Goal: Task Accomplishment & Management: Use online tool/utility

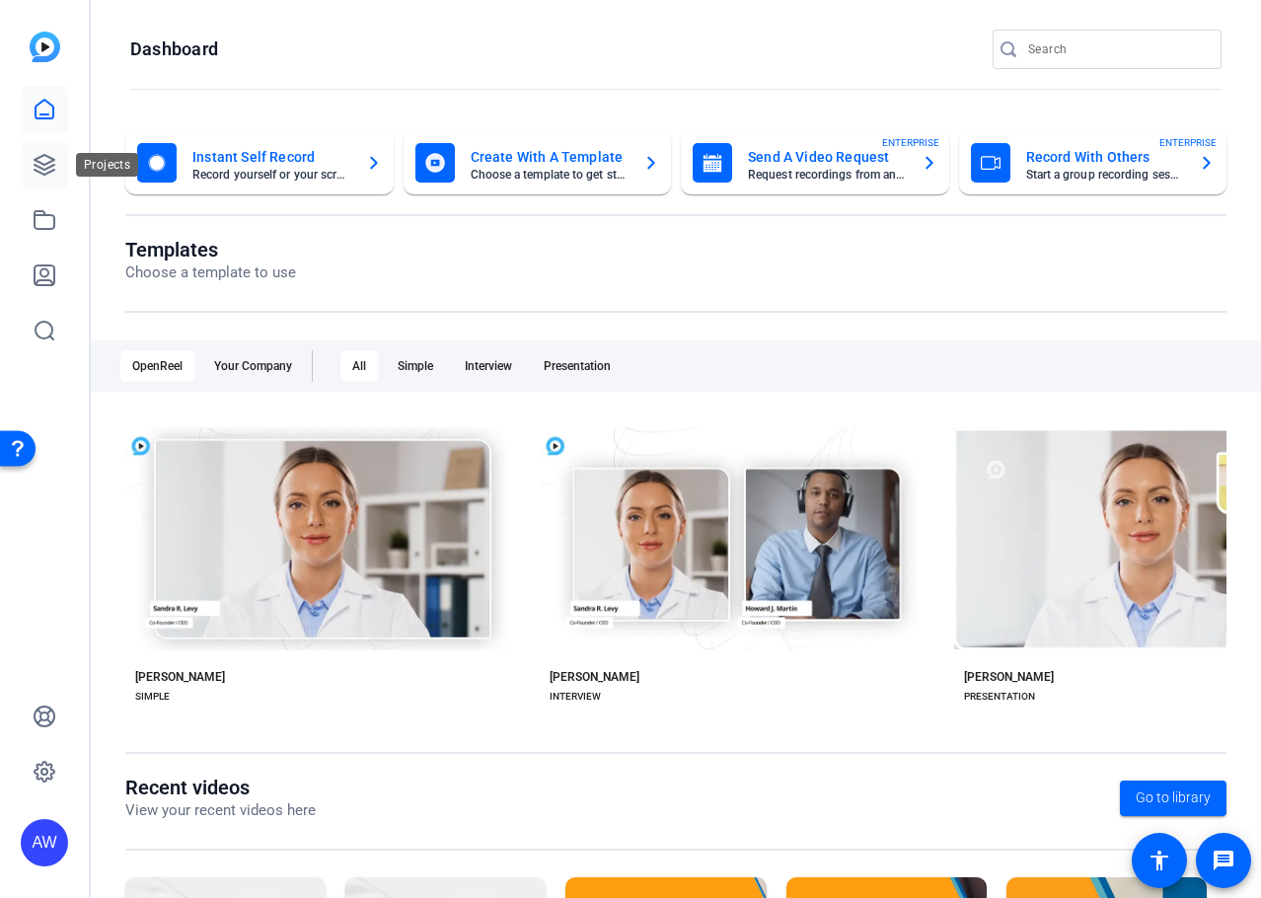
click at [38, 171] on icon at bounding box center [45, 165] width 20 height 20
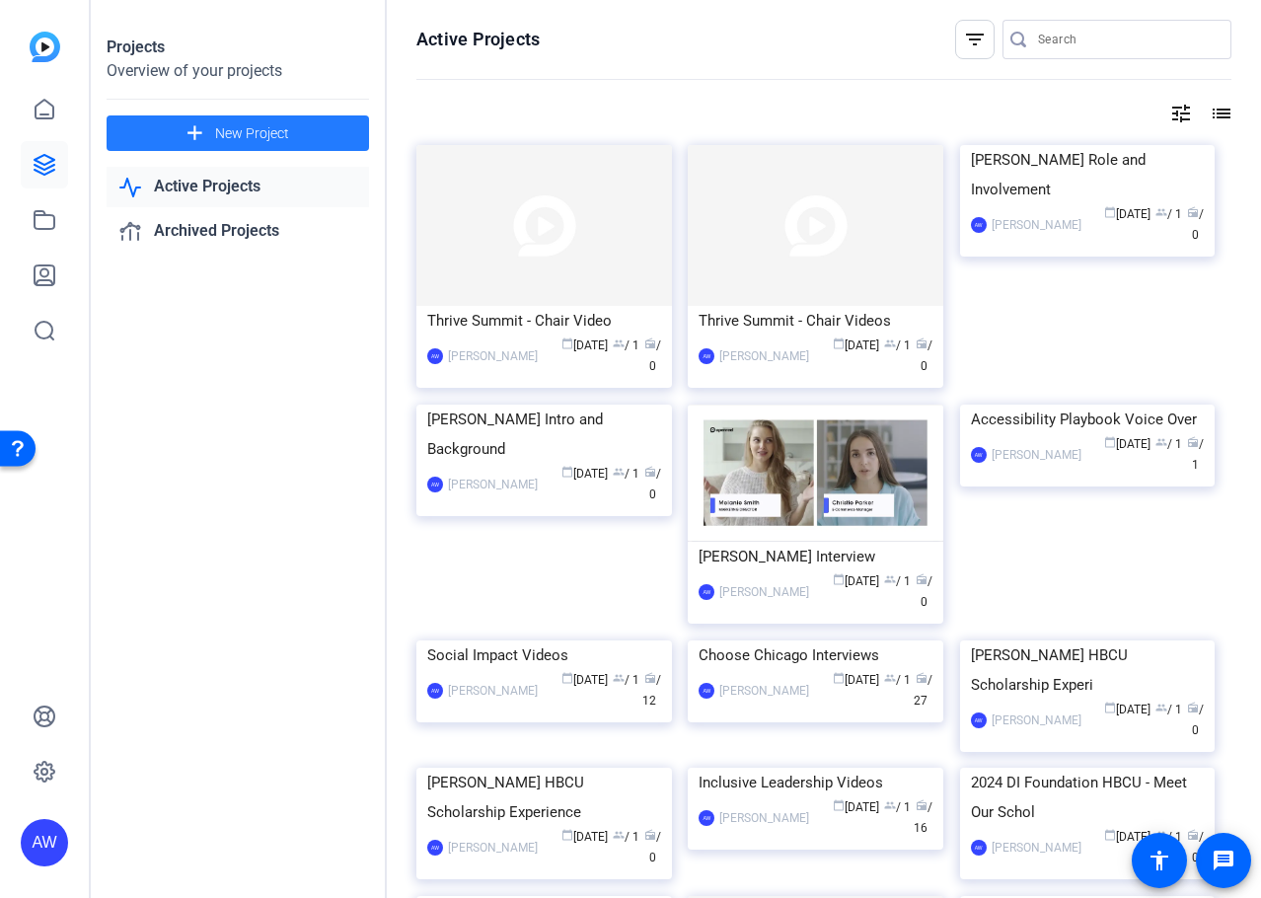
click at [275, 131] on span "New Project" at bounding box center [252, 133] width 74 height 21
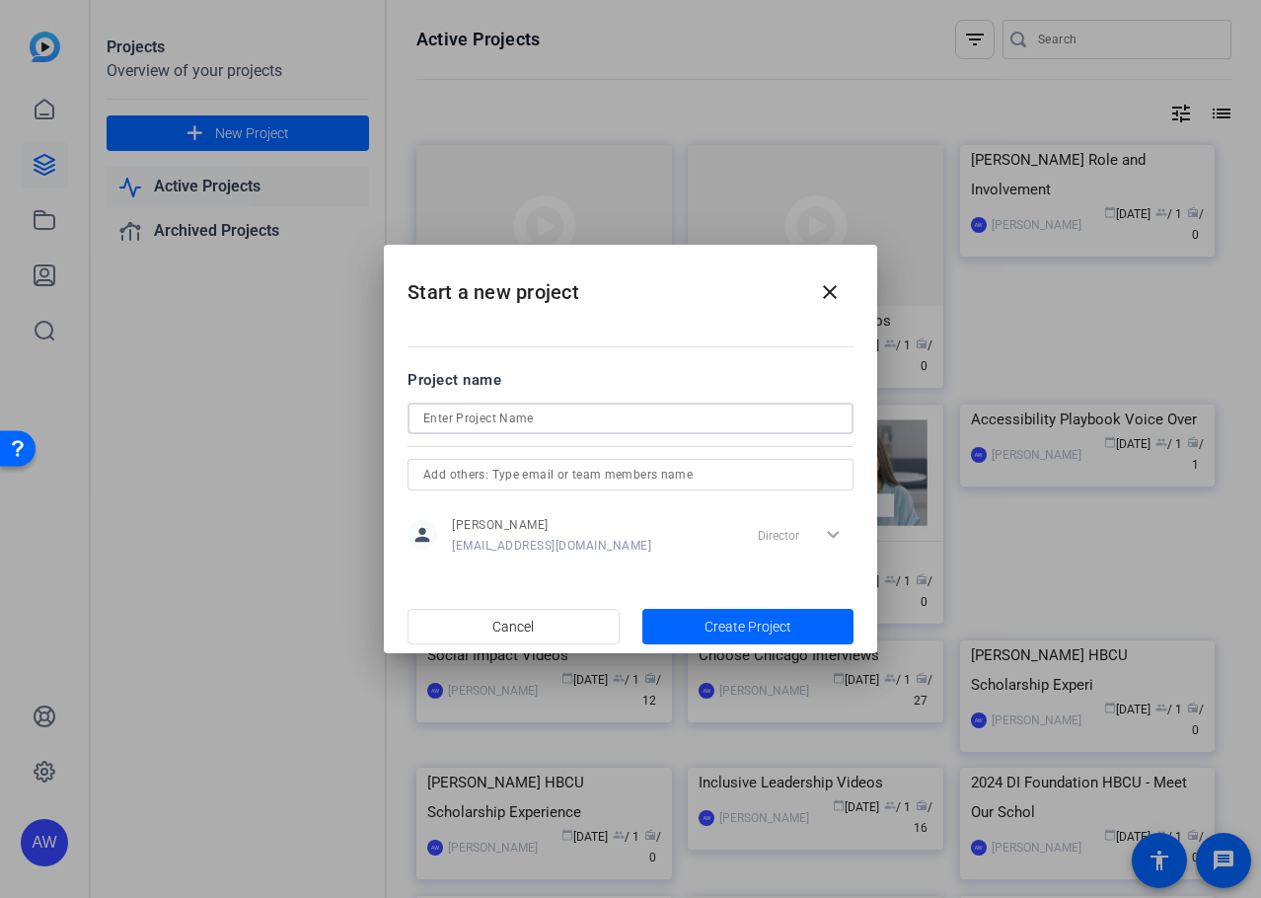
click at [503, 420] on input at bounding box center [630, 419] width 415 height 24
type input "Why I Thrive"
click at [677, 630] on span "button" at bounding box center [749, 626] width 212 height 47
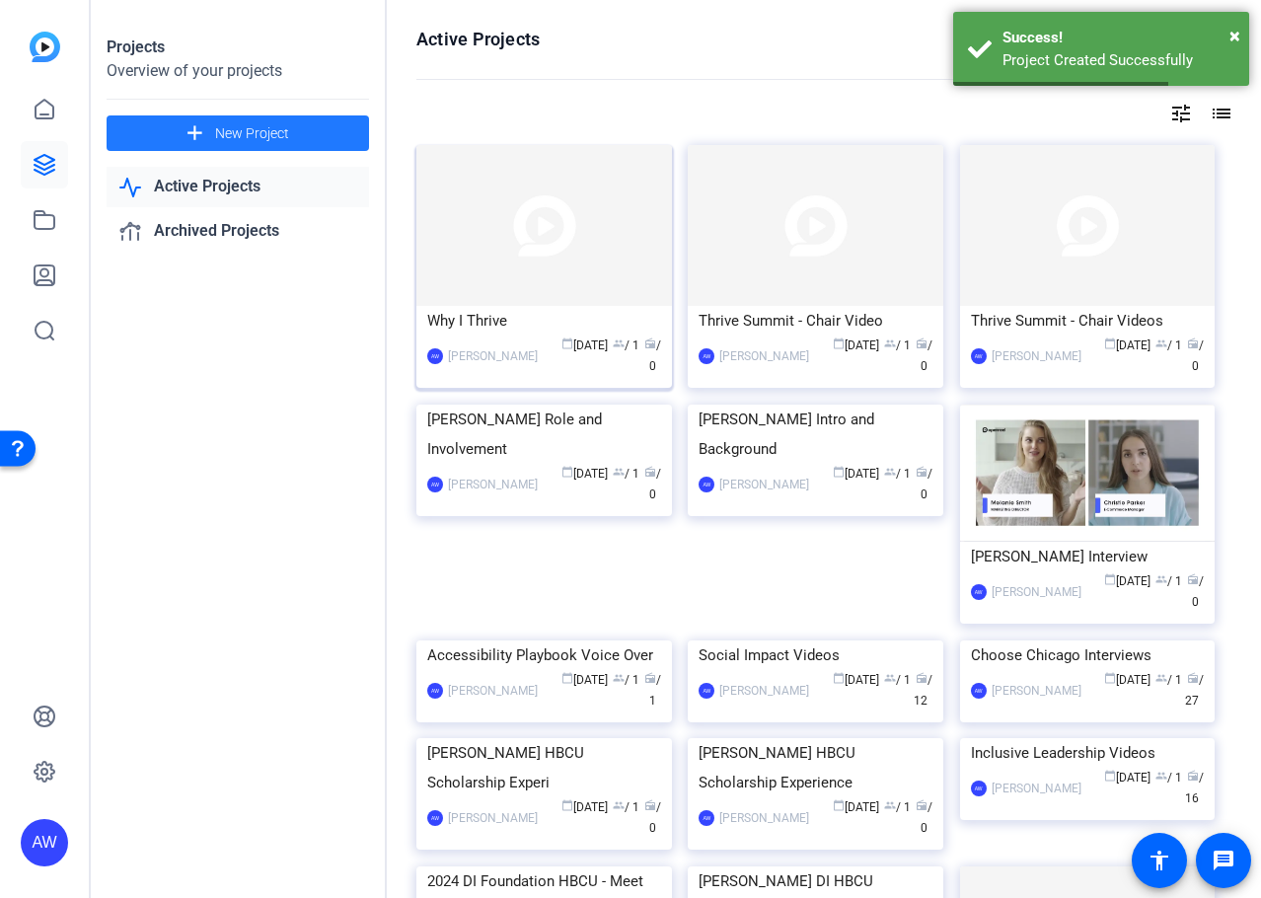
click at [550, 303] on img at bounding box center [545, 225] width 256 height 161
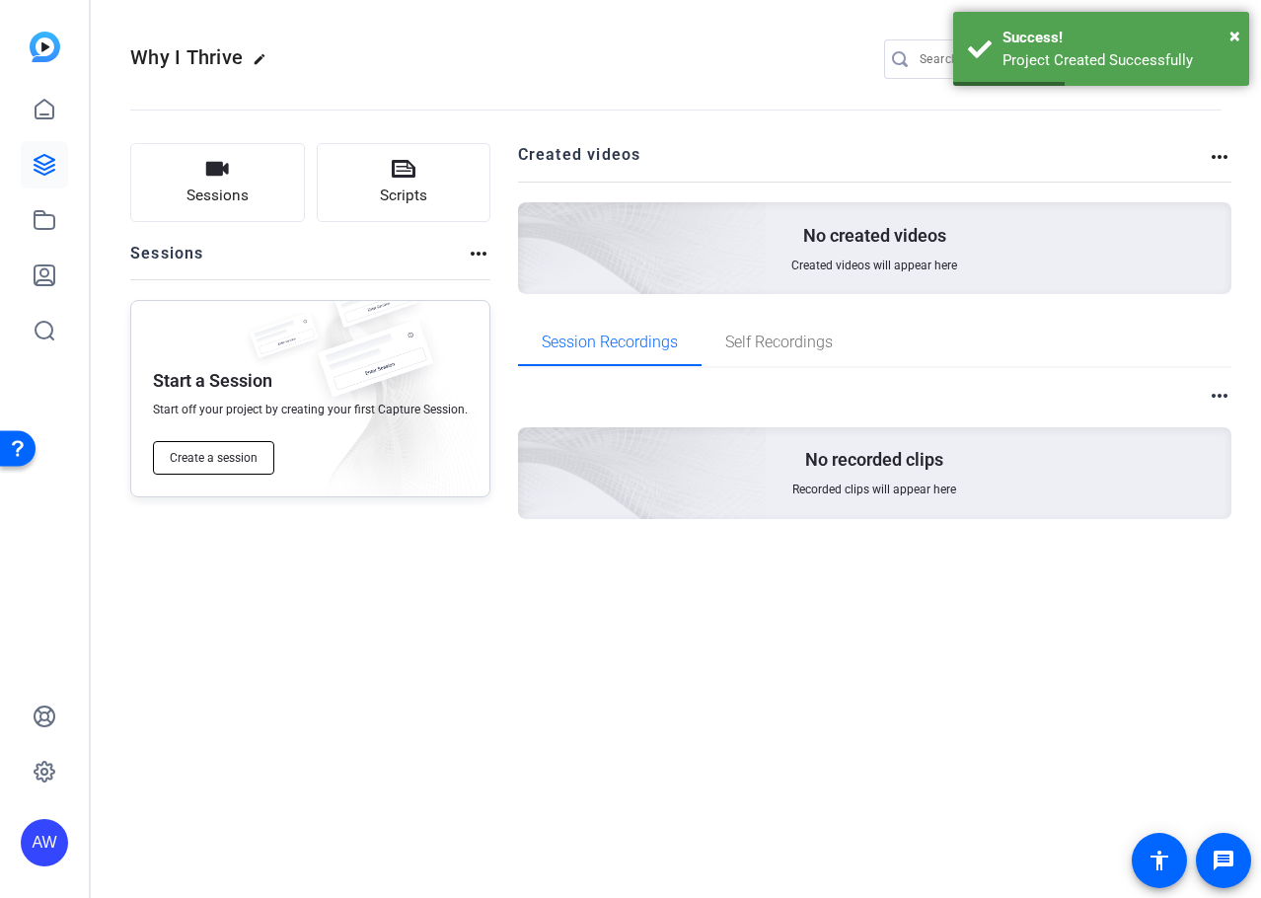
click at [194, 445] on button "Create a session" at bounding box center [213, 458] width 121 height 34
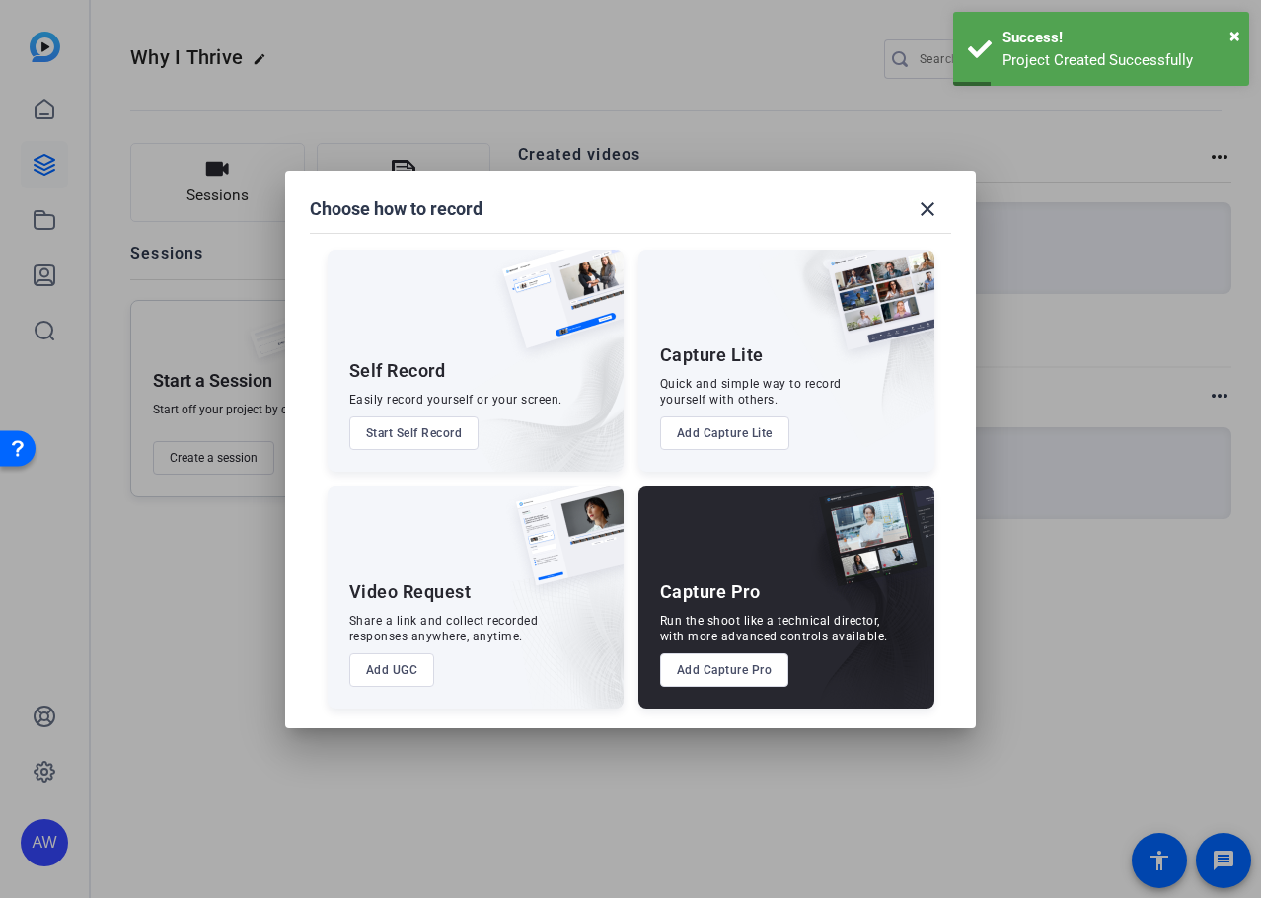
click at [701, 429] on button "Add Capture Lite" at bounding box center [724, 434] width 129 height 34
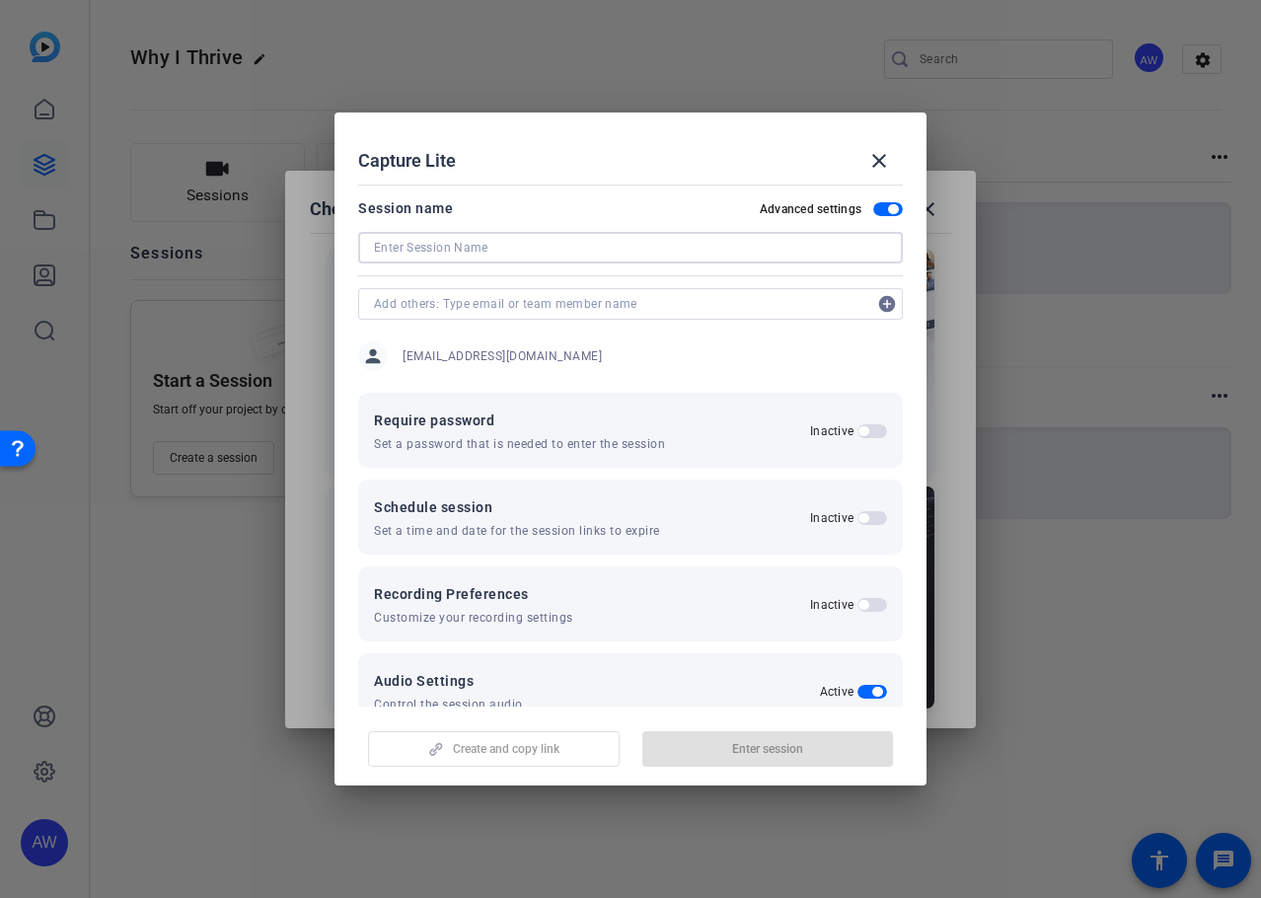
click at [649, 245] on input at bounding box center [630, 248] width 513 height 24
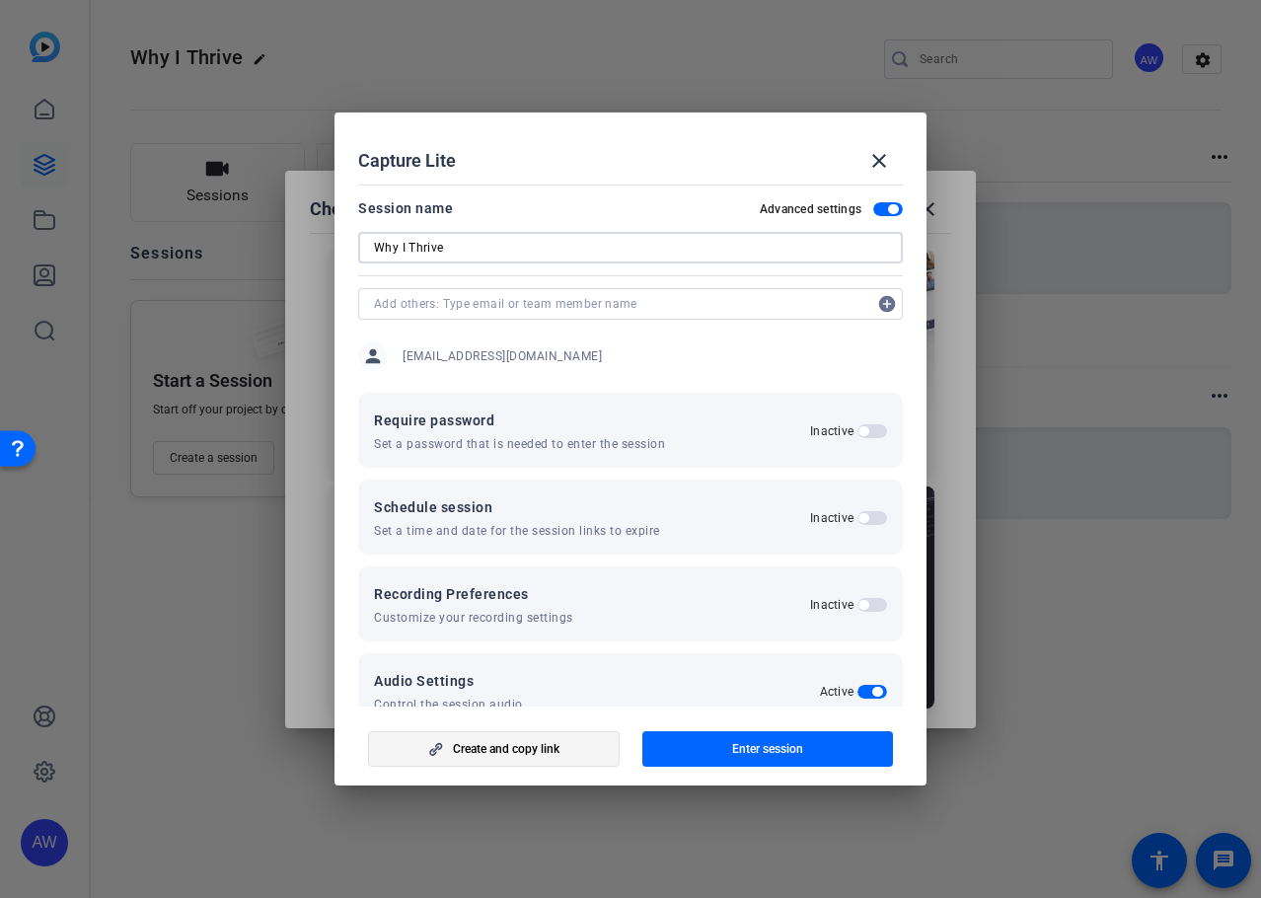
type input "Why I Thrive"
click at [567, 750] on span "button" at bounding box center [494, 748] width 250 height 47
click at [890, 163] on mat-icon "close" at bounding box center [880, 161] width 24 height 24
